Goal: Check status: Check status

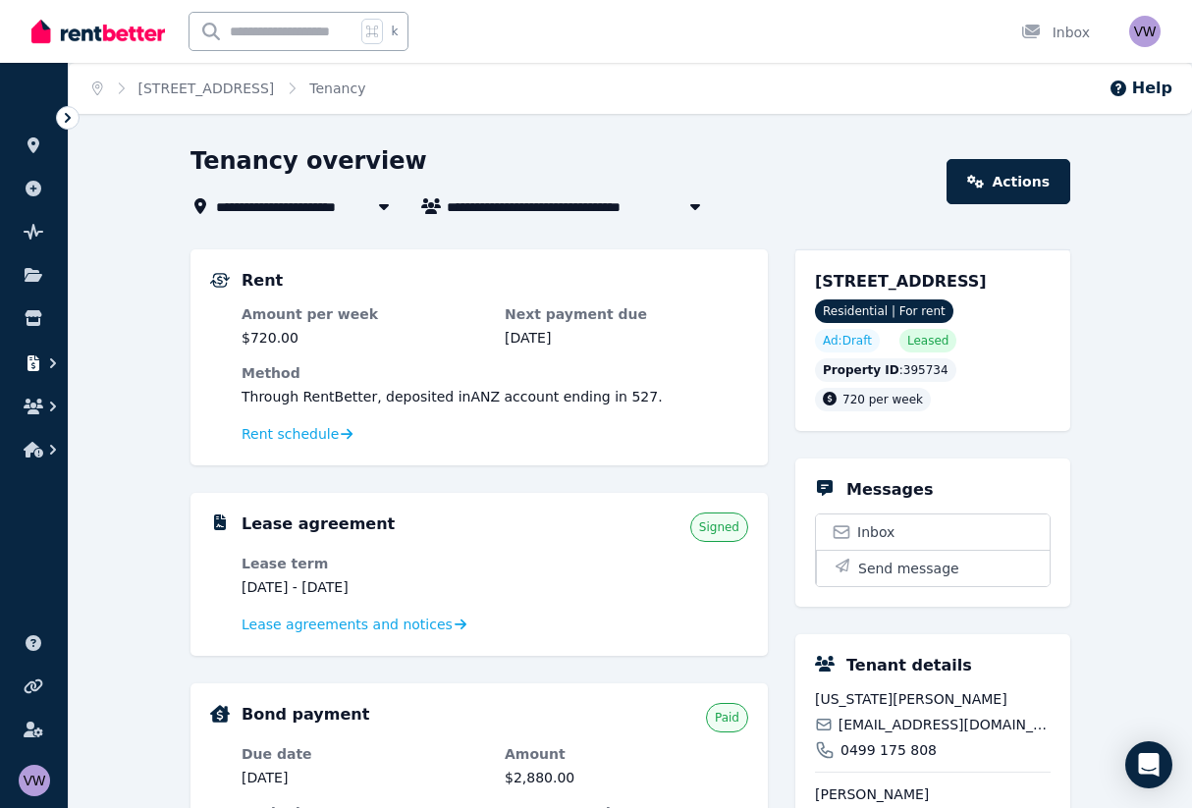
click at [37, 376] on button "button" at bounding box center [34, 363] width 36 height 35
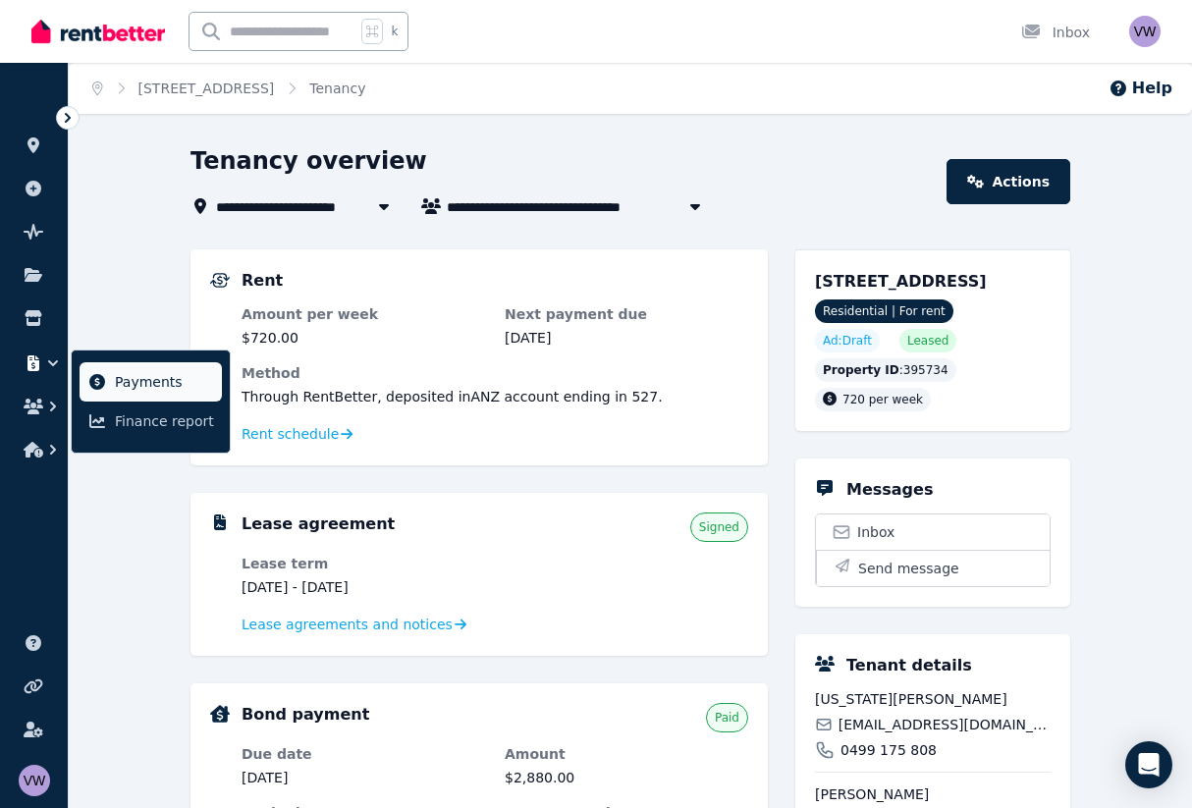
click at [110, 371] on link "Payments" at bounding box center [151, 381] width 142 height 39
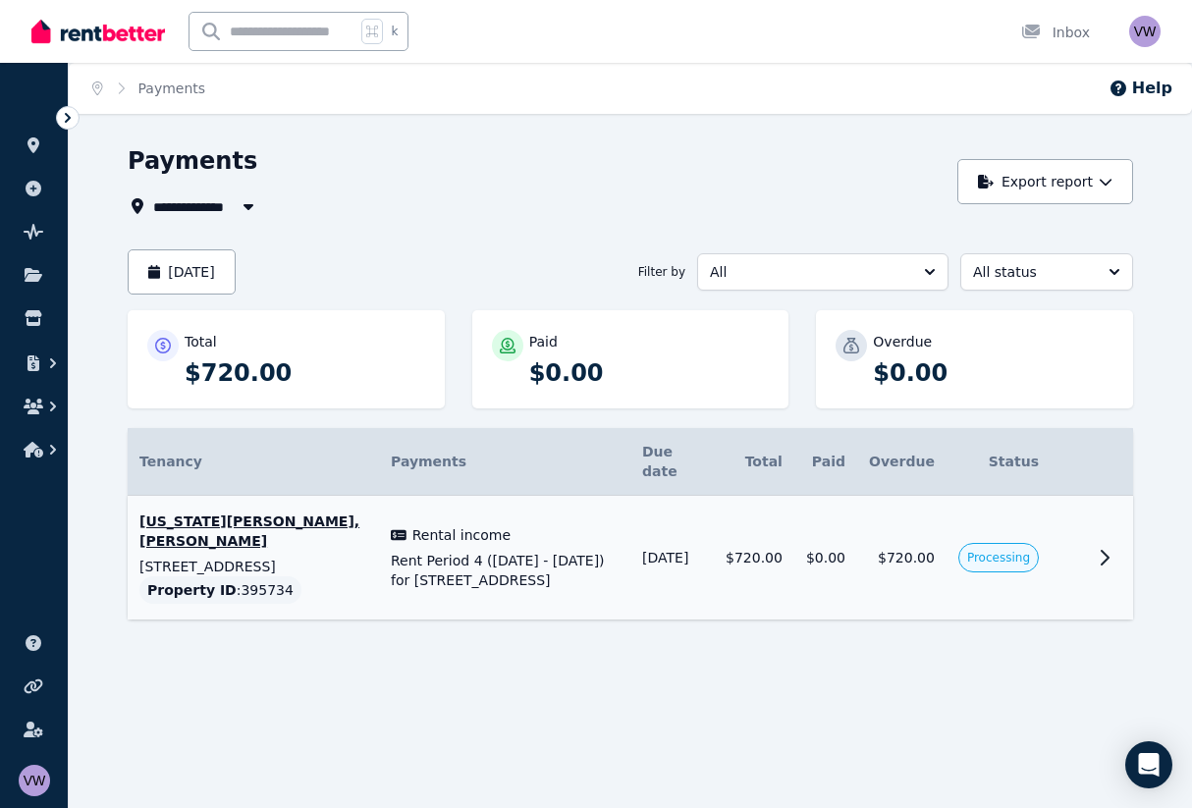
click at [954, 543] on td "Processing" at bounding box center [999, 558] width 104 height 125
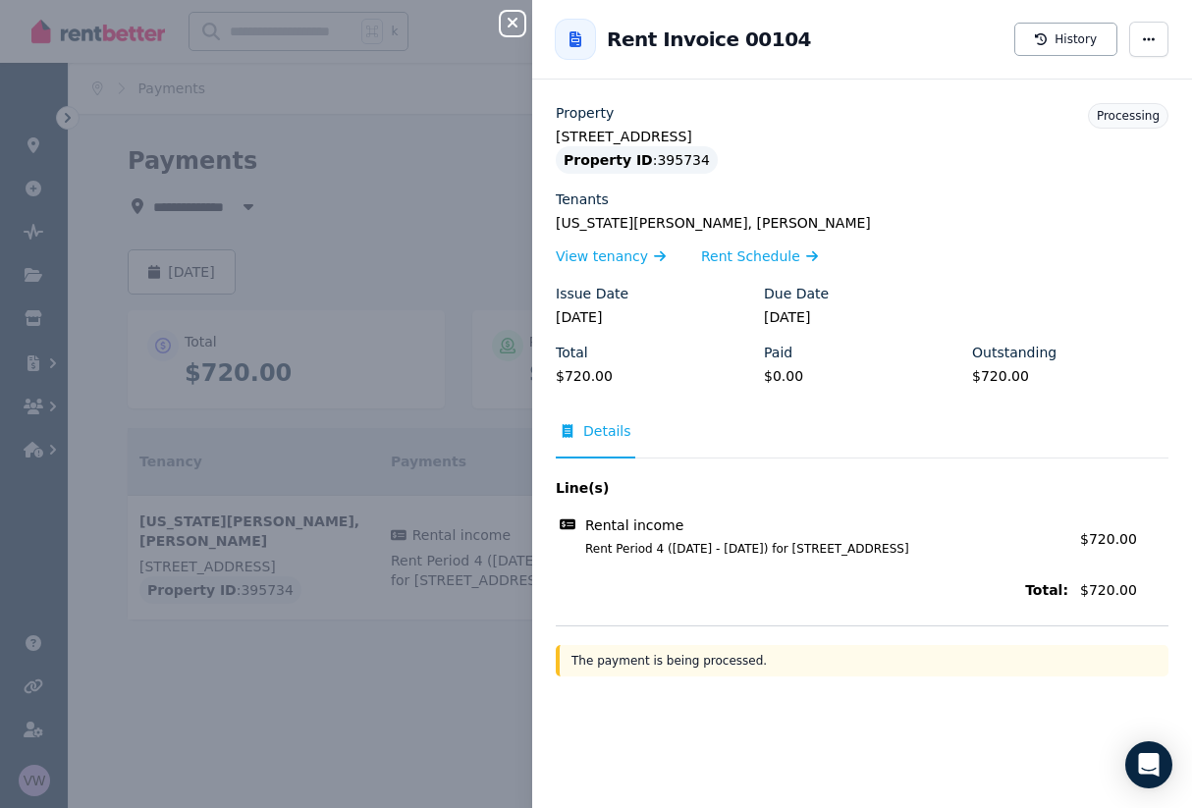
click at [298, 685] on div "Close panel Back to Rent Invoice 00104 History Property [STREET_ADDRESS] Proper…" at bounding box center [596, 404] width 1192 height 808
